Goal: Task Accomplishment & Management: Use online tool/utility

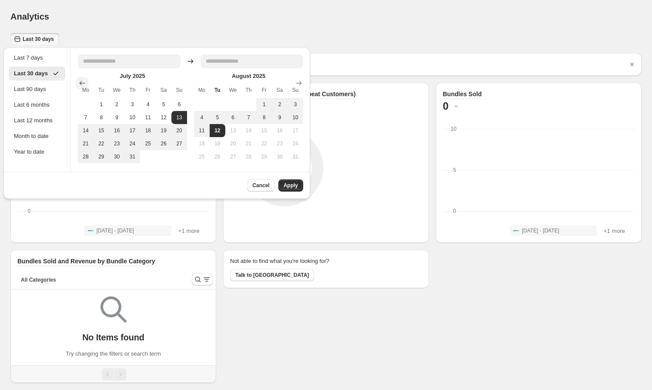
click at [86, 81] on icon "Show previous month, June 2025" at bounding box center [82, 83] width 9 height 9
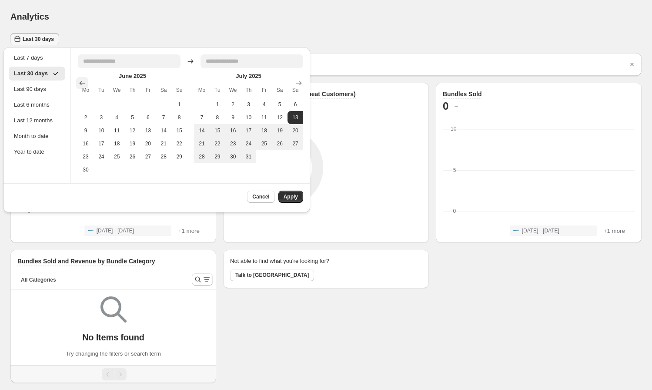
click at [86, 81] on icon "Show previous month, May 2025" at bounding box center [82, 83] width 9 height 9
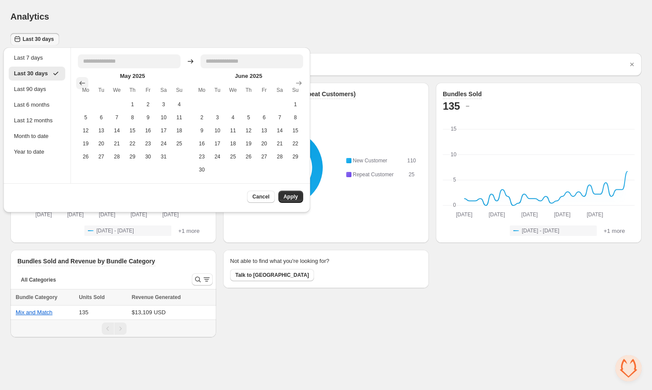
click at [86, 81] on icon "Show previous month, April 2025" at bounding box center [82, 83] width 9 height 9
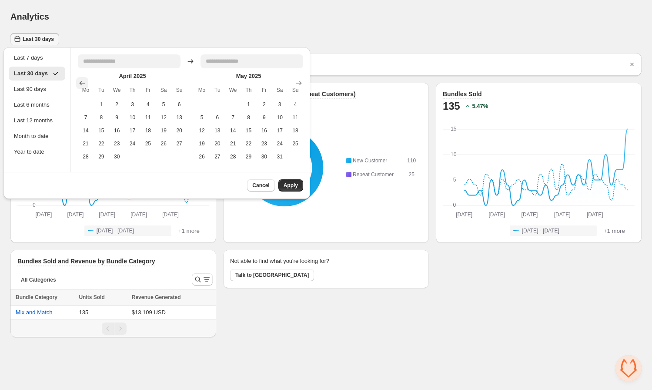
click at [86, 81] on icon "Show previous month, March 2025" at bounding box center [82, 83] width 9 height 9
click at [86, 81] on icon "Show previous month, February 2025" at bounding box center [82, 83] width 9 height 9
click at [86, 81] on icon "Show previous month, January 2025" at bounding box center [82, 83] width 9 height 9
click at [118, 106] on button "1" at bounding box center [117, 104] width 16 height 13
type input "**********"
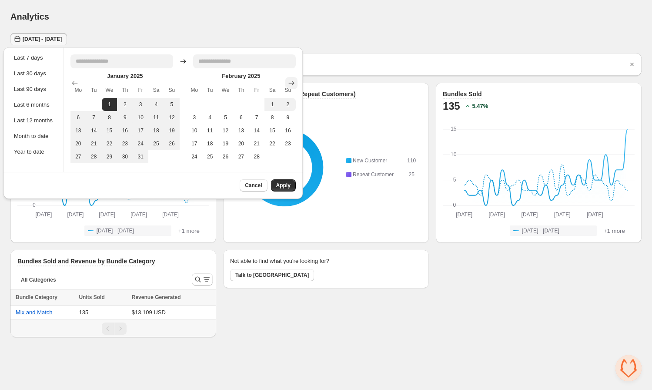
click at [294, 83] on icon "Show next month, March 2025" at bounding box center [291, 83] width 6 height 4
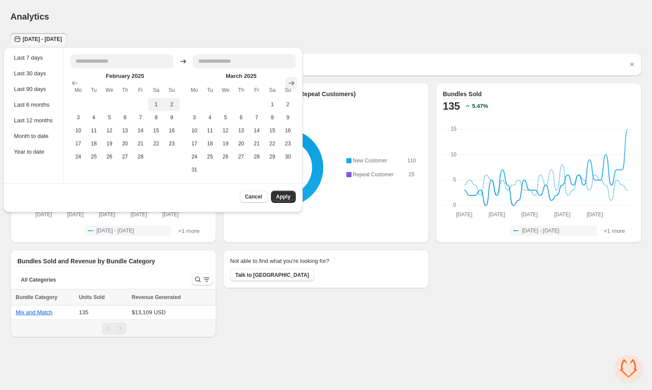
click at [294, 83] on icon "Show next month, April 2025" at bounding box center [291, 83] width 6 height 4
click at [294, 83] on icon "Show next month, May 2025" at bounding box center [291, 83] width 6 height 4
click at [294, 83] on icon "Show next month, June 2025" at bounding box center [291, 83] width 6 height 4
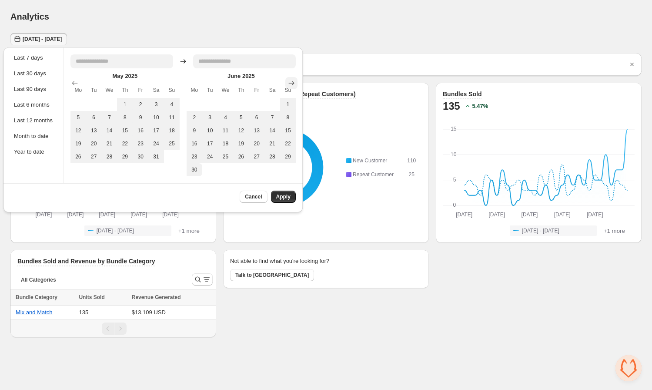
click at [292, 85] on icon "Show next month, July 2025" at bounding box center [291, 83] width 9 height 9
click at [244, 157] on button "31" at bounding box center [241, 156] width 16 height 13
type input "**********"
click at [281, 197] on span "Apply" at bounding box center [283, 196] width 14 height 7
